Goal: Information Seeking & Learning: Understand process/instructions

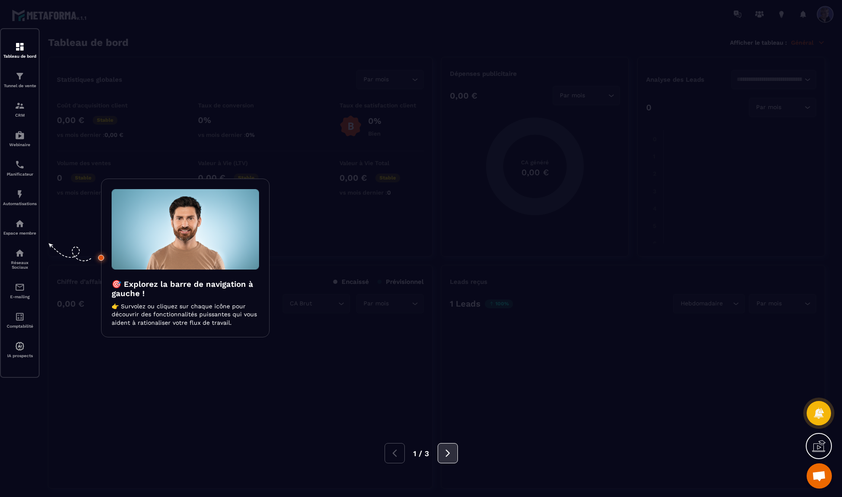
click at [445, 442] on icon at bounding box center [447, 453] width 9 height 9
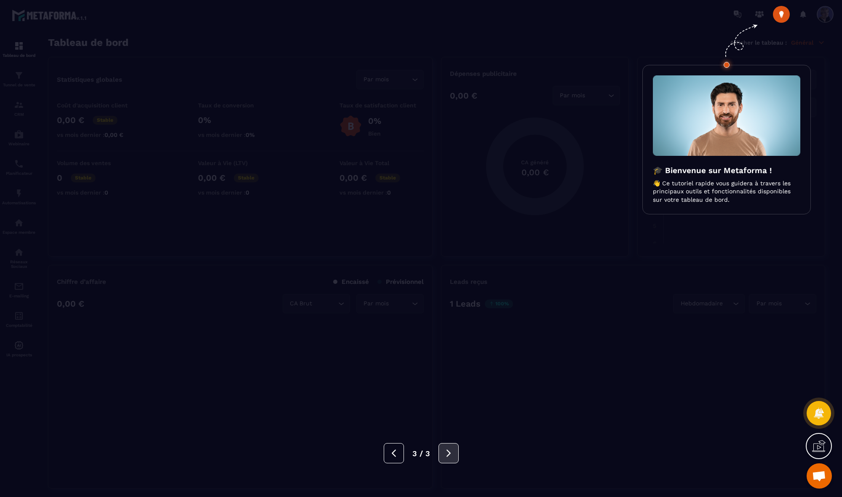
click at [445, 442] on icon at bounding box center [448, 453] width 9 height 9
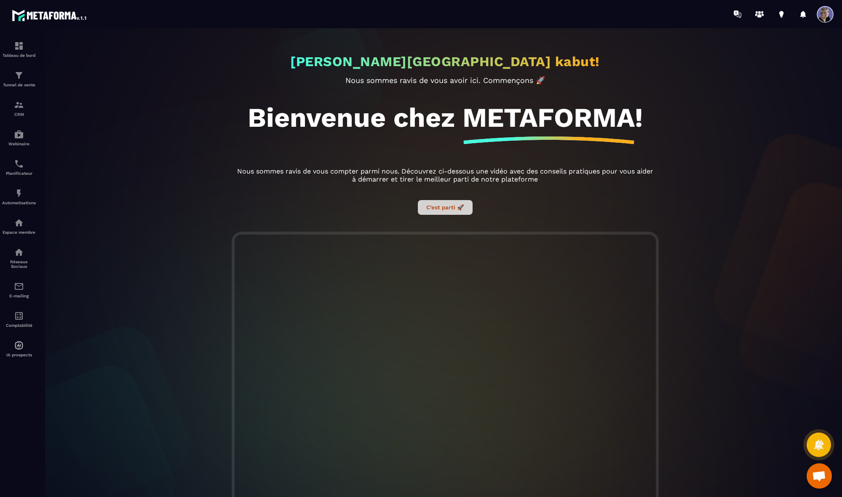
click at [446, 209] on button "C’est parti 🚀" at bounding box center [445, 207] width 55 height 15
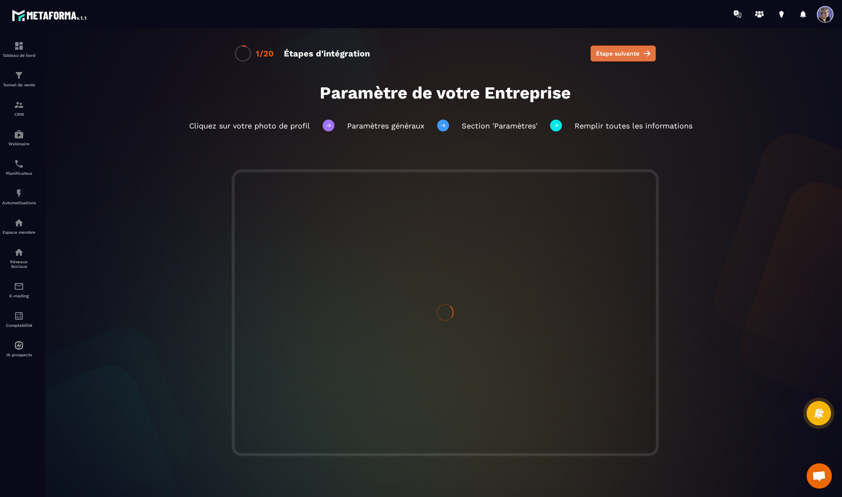
click at [584, 53] on span "Étape suivante" at bounding box center [617, 53] width 43 height 8
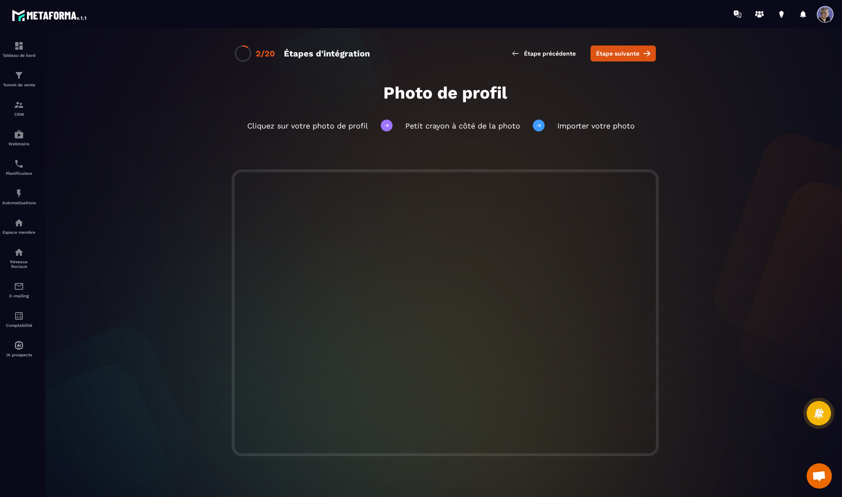
click at [584, 53] on span "Étape suivante" at bounding box center [617, 53] width 43 height 8
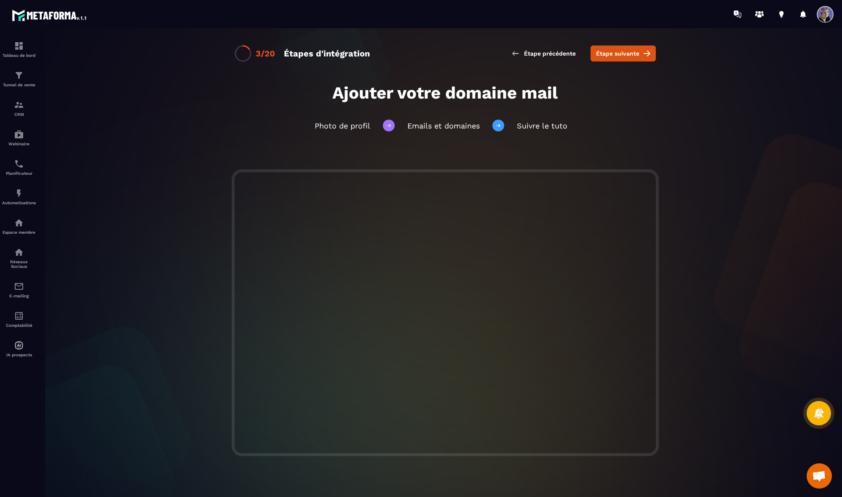
click at [584, 53] on span "Étape suivante" at bounding box center [617, 53] width 43 height 8
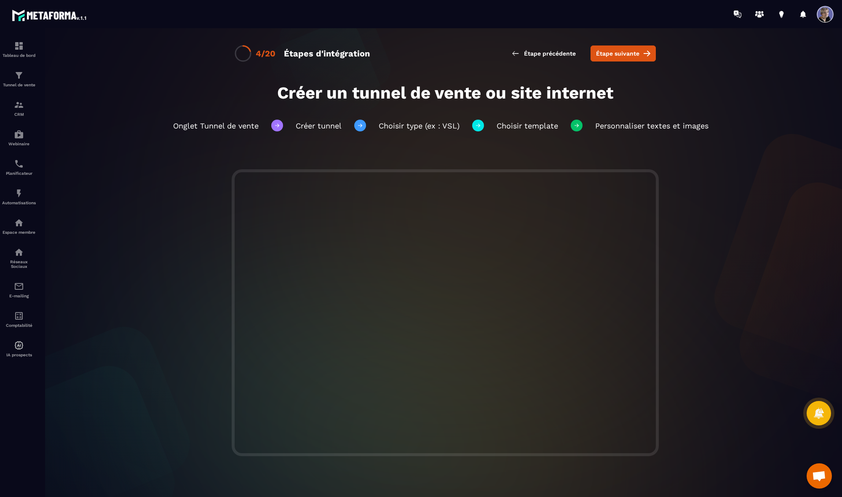
click at [584, 53] on span "Étape suivante" at bounding box center [617, 53] width 43 height 8
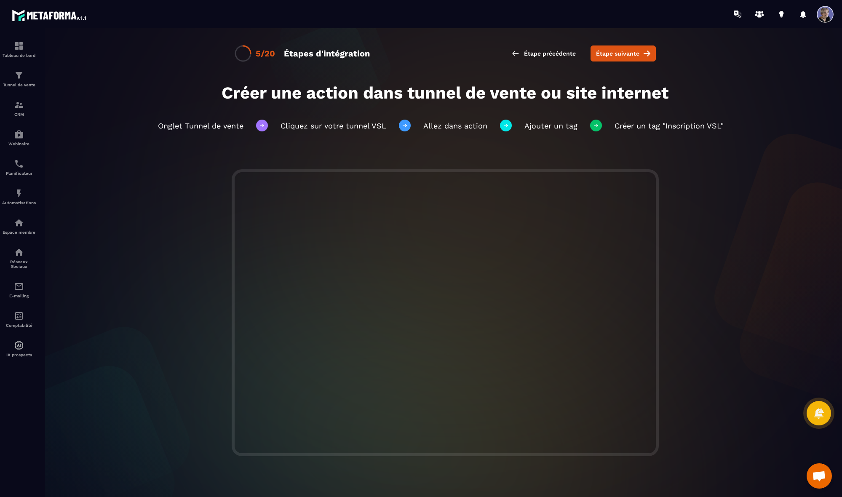
click at [584, 53] on span "Étape suivante" at bounding box center [617, 53] width 43 height 8
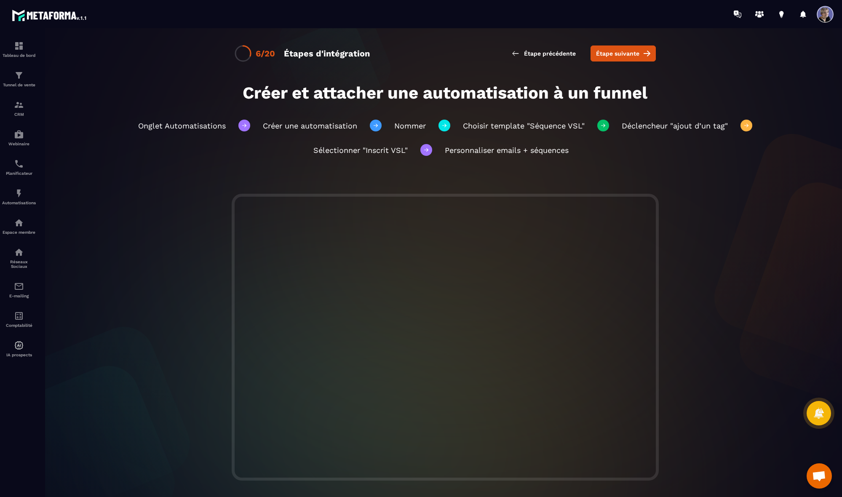
click at [584, 53] on span "Étape suivante" at bounding box center [617, 53] width 43 height 8
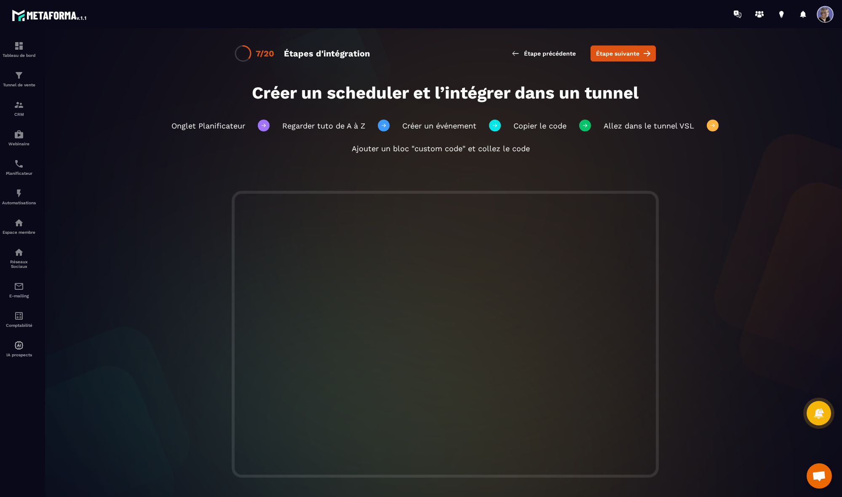
click at [584, 442] on span "Ouvrir le chat" at bounding box center [819, 477] width 14 height 12
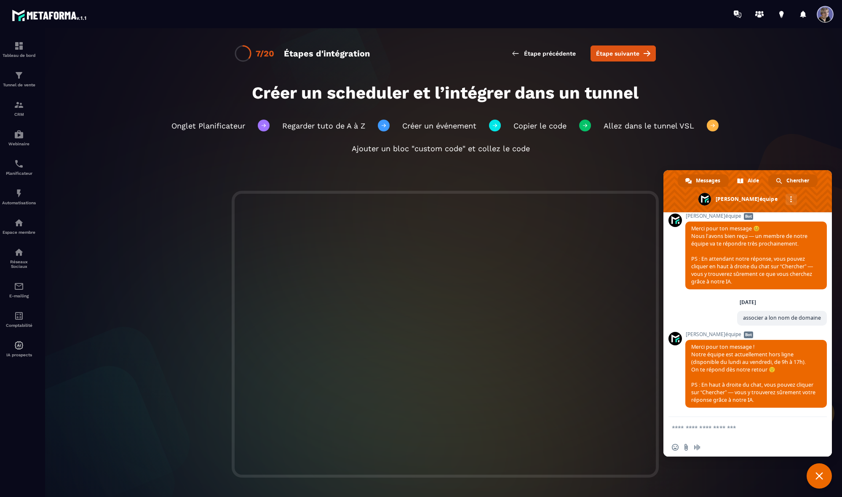
click at [584, 179] on span "Chercher" at bounding box center [798, 180] width 23 height 13
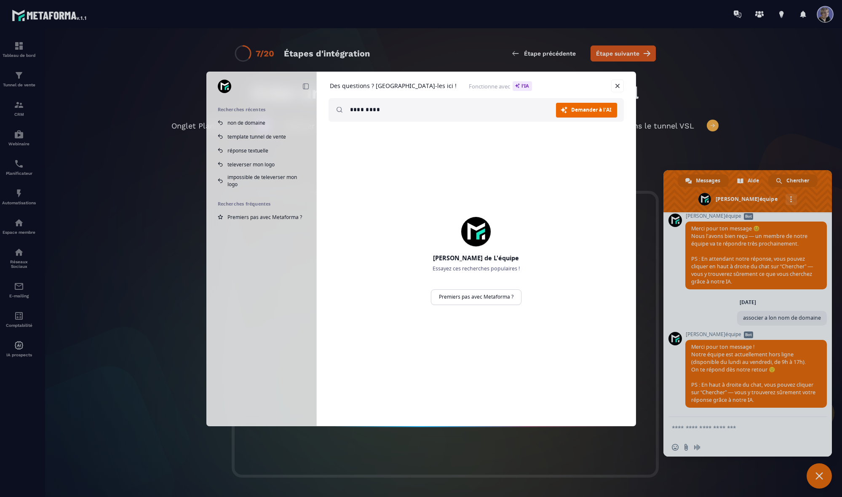
type input "*********"
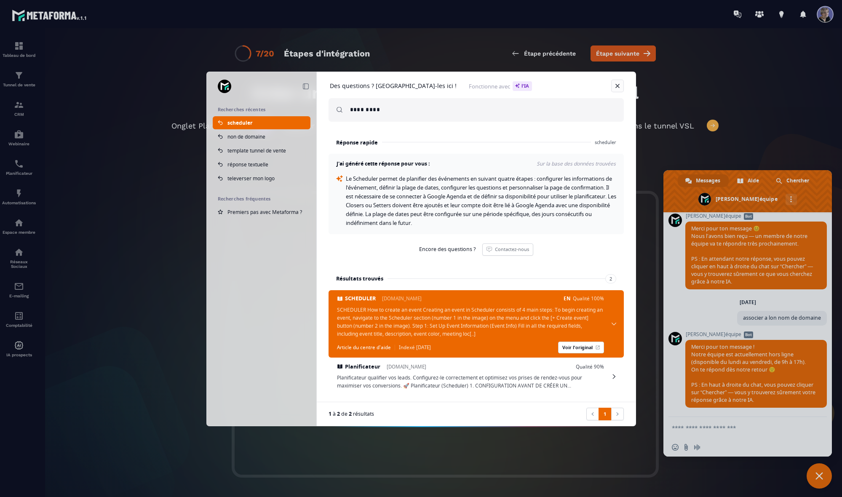
click at [584, 88] on link at bounding box center [617, 86] width 13 height 13
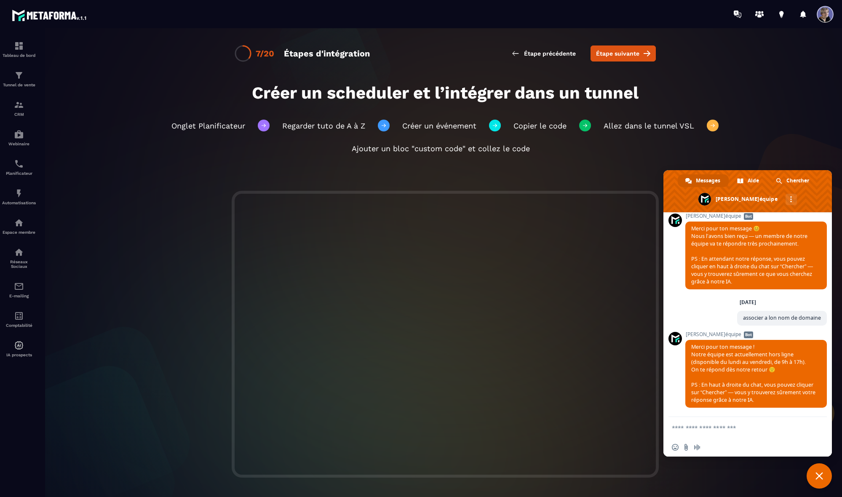
click at [584, 442] on span "Fermer le chat" at bounding box center [820, 476] width 8 height 8
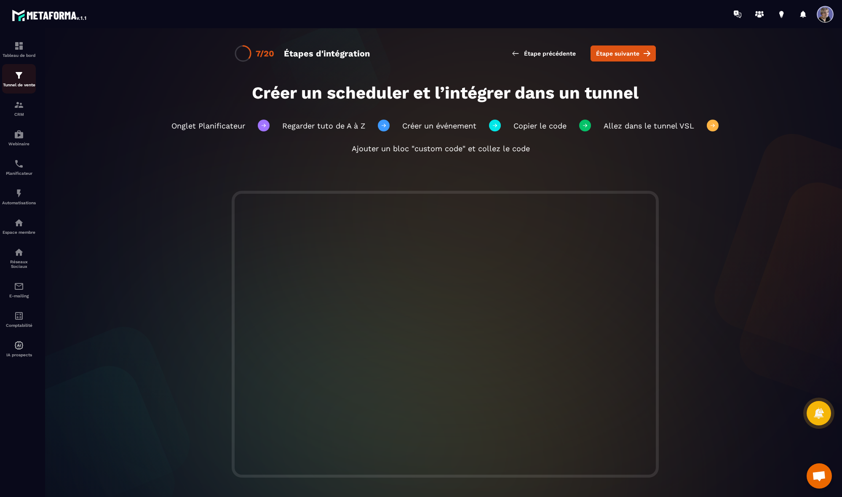
click at [19, 75] on img at bounding box center [19, 75] width 10 height 10
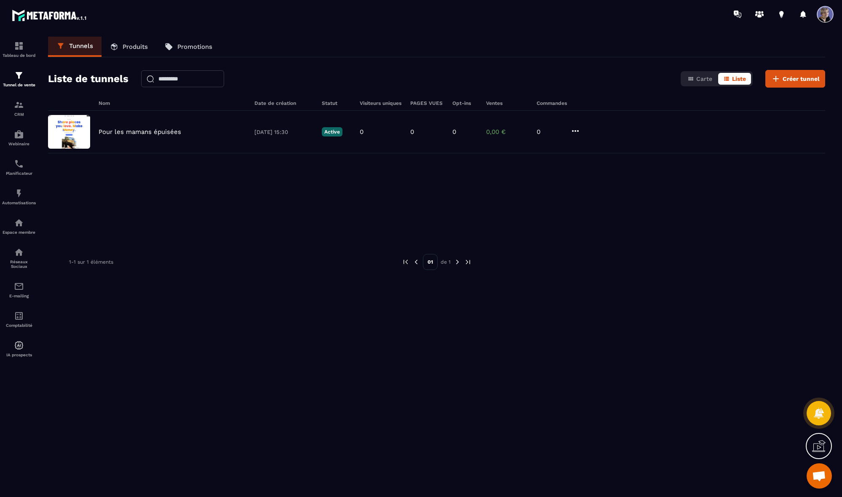
click at [584, 442] on icon at bounding box center [818, 445] width 13 height 13
click at [584, 367] on icon at bounding box center [637, 366] width 10 height 10
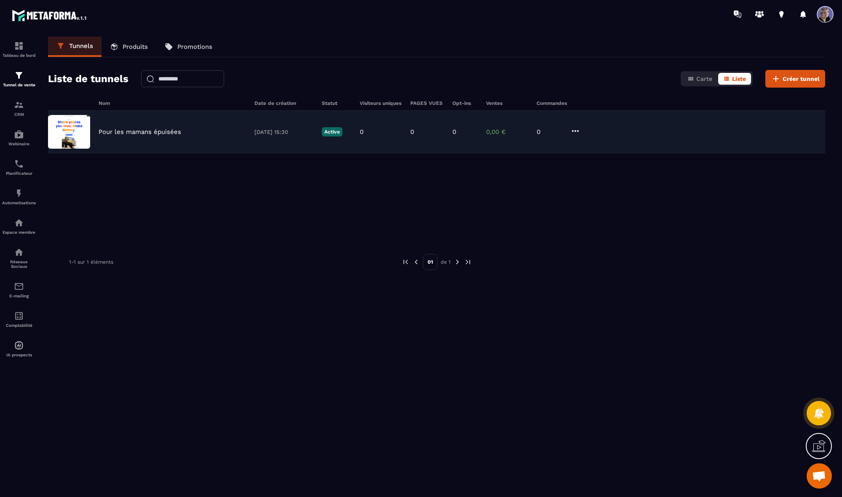
click at [124, 140] on div "Pour les mamans épuisées [DATE] 15:30 Active 0 0 0 0,00 € 0" at bounding box center [436, 132] width 777 height 43
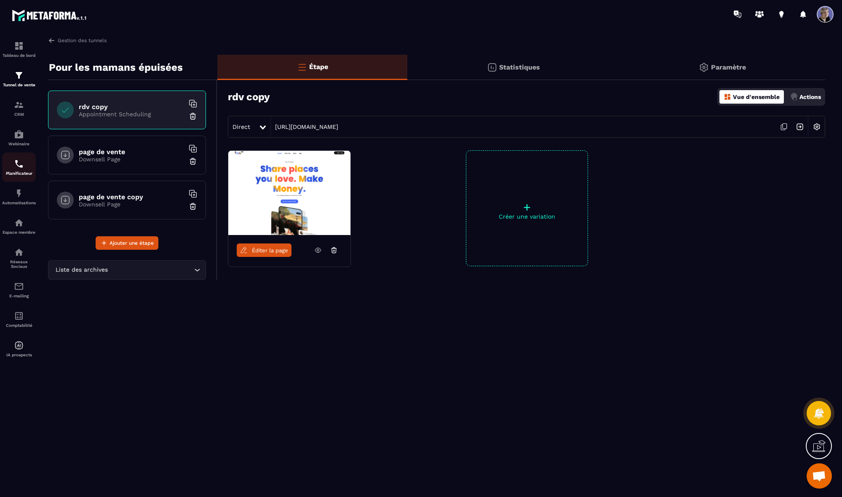
click at [14, 166] on img at bounding box center [19, 164] width 10 height 10
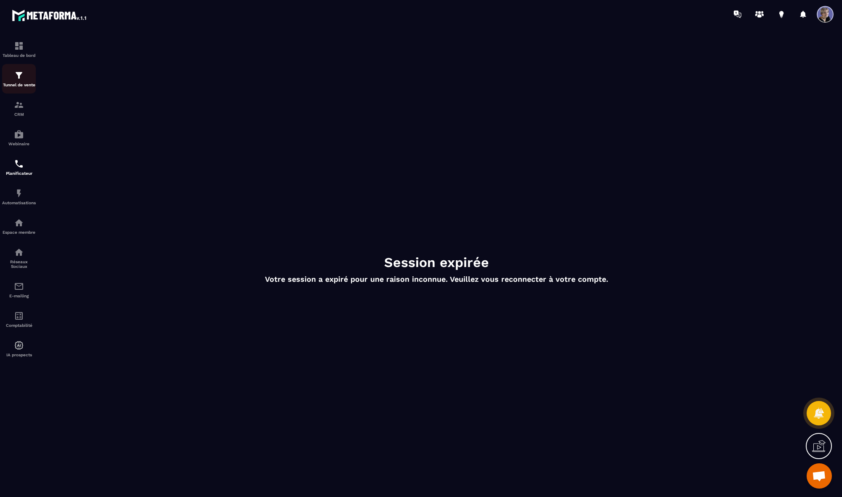
click at [15, 80] on div "Tunnel de vente" at bounding box center [19, 78] width 34 height 17
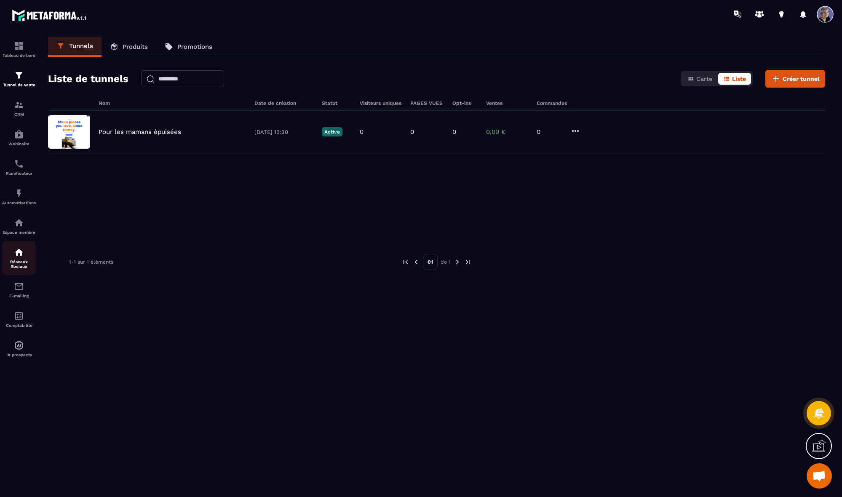
click at [16, 268] on p "Réseaux Sociaux" at bounding box center [19, 264] width 34 height 9
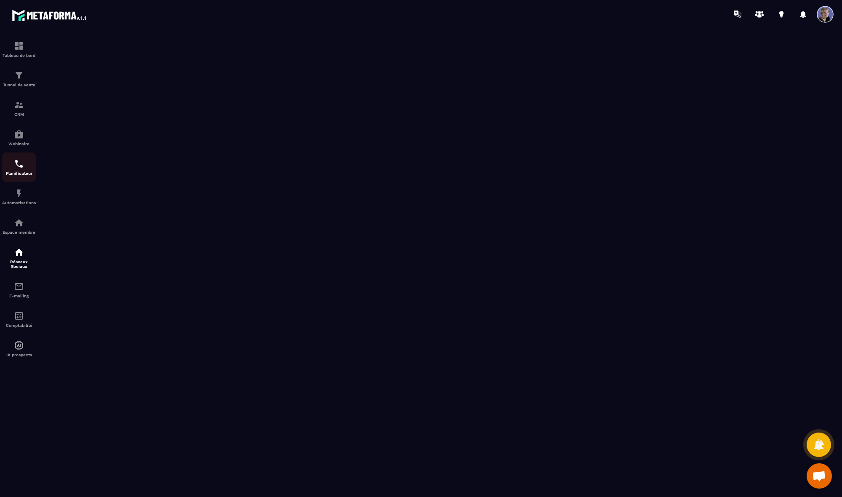
click at [16, 169] on div "Planificateur" at bounding box center [19, 167] width 34 height 17
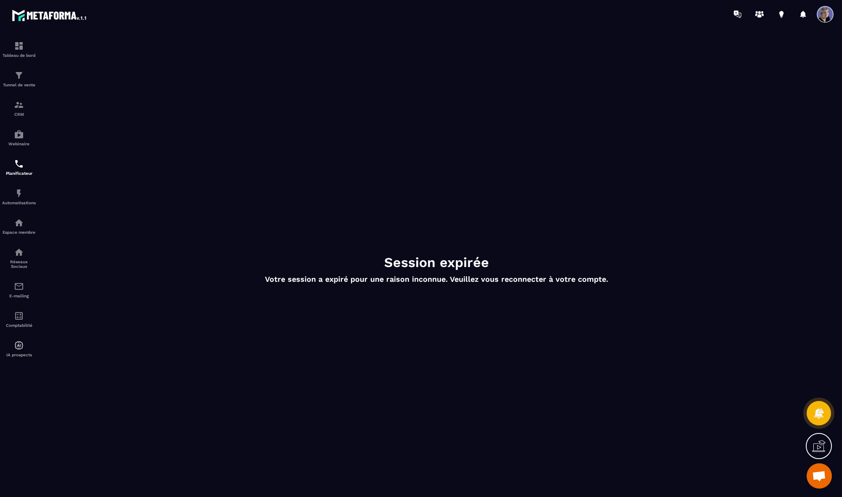
click at [584, 442] on div "Session expirée Votre session a expiré pour une raison inconnue. Veuillez vous …" at bounding box center [437, 270] width 794 height 466
click at [584, 442] on span "Ouvrir le chat" at bounding box center [819, 477] width 14 height 12
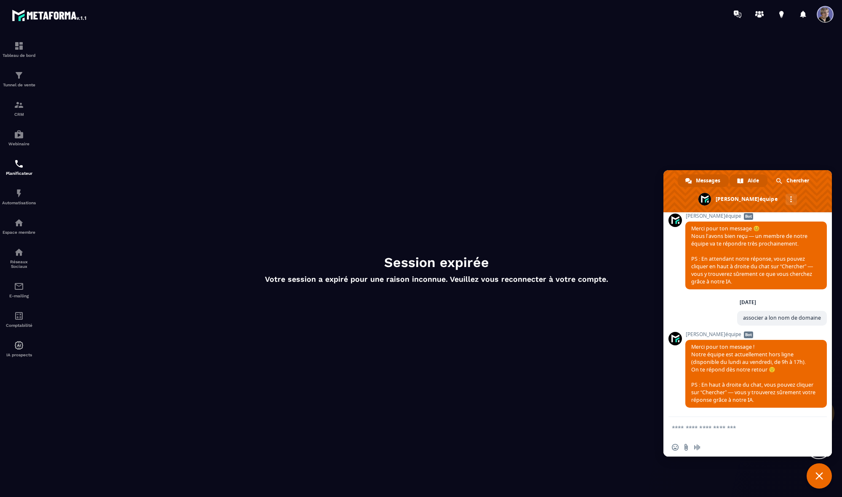
click at [584, 179] on span "Aide" at bounding box center [753, 180] width 11 height 13
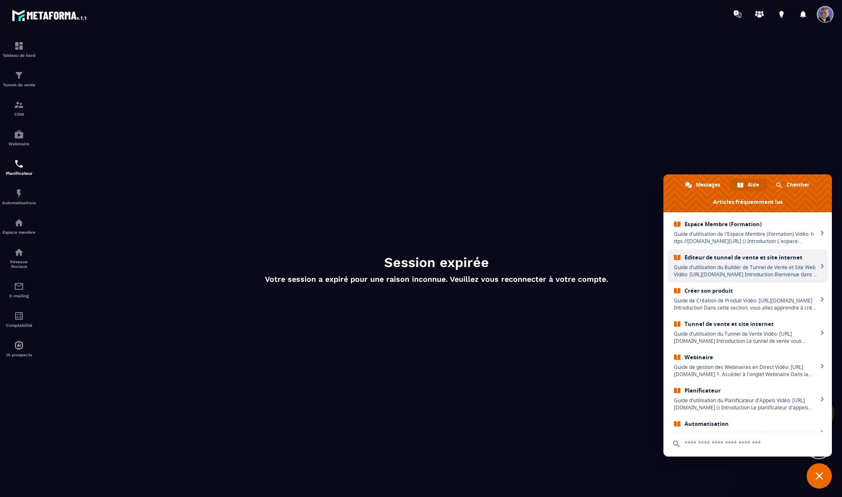
click at [584, 266] on span "Guide d'utilisation du Builder de Tunnel de Vente et Site Web Vidéo: [URL][DOMA…" at bounding box center [746, 271] width 144 height 14
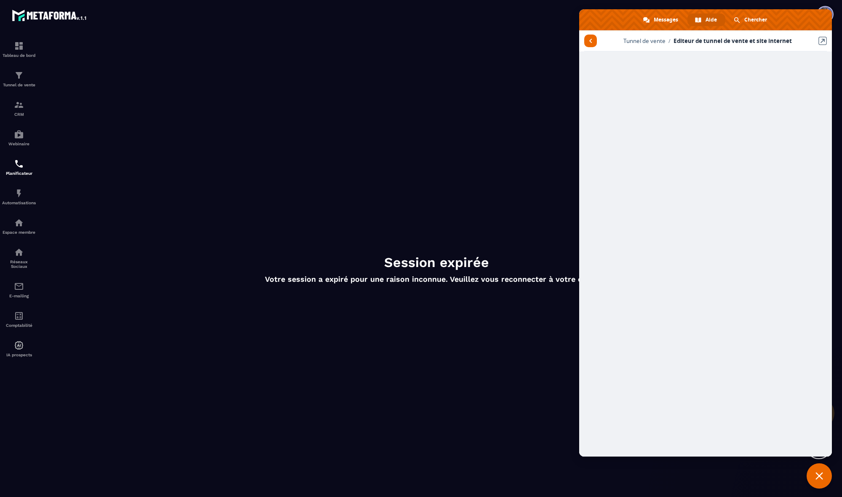
scroll to position [1, 0]
